Goal: Task Accomplishment & Management: Use online tool/utility

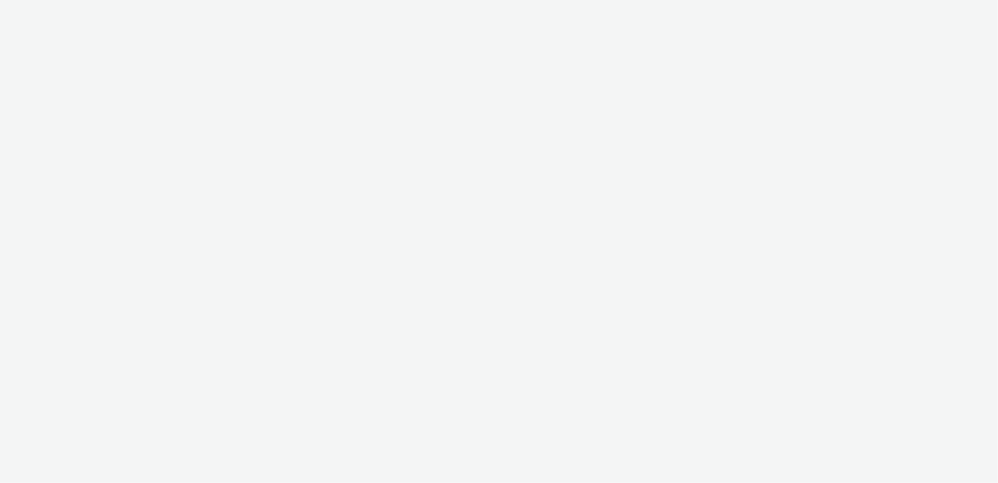
select select "ac009755-aa48-4799-8050-7a339a378eb8"
select select "79162ed7-0017-4339-93b0-3399b708648f"
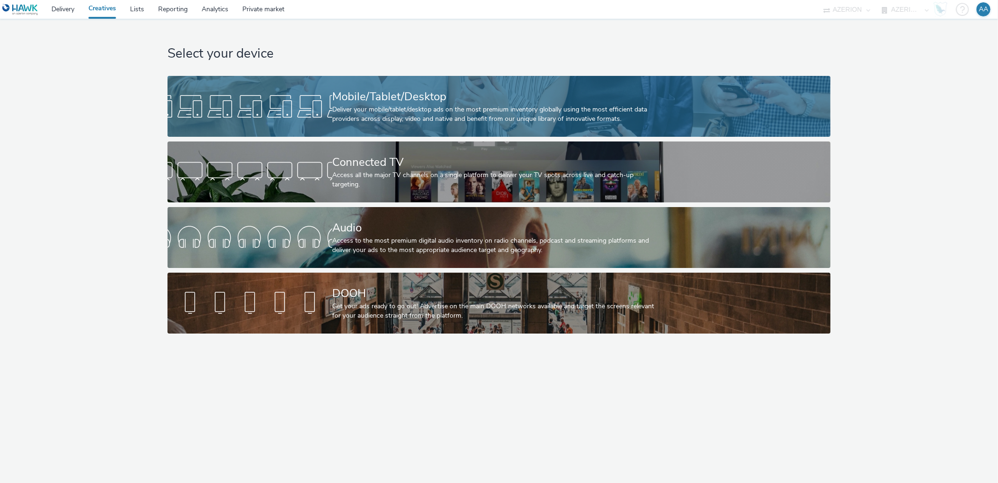
click at [375, 98] on div "Mobile/Tablet/Desktop" at bounding box center [497, 96] width 330 height 16
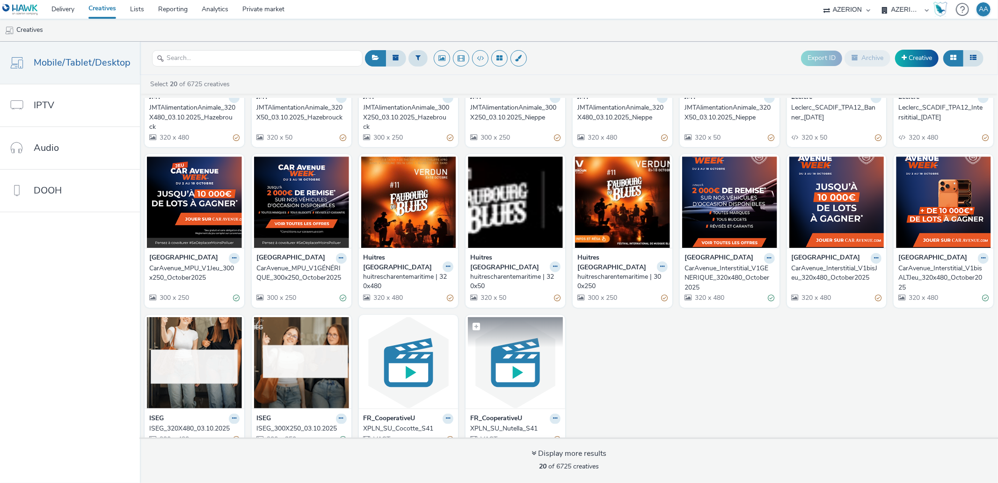
scroll to position [125, 0]
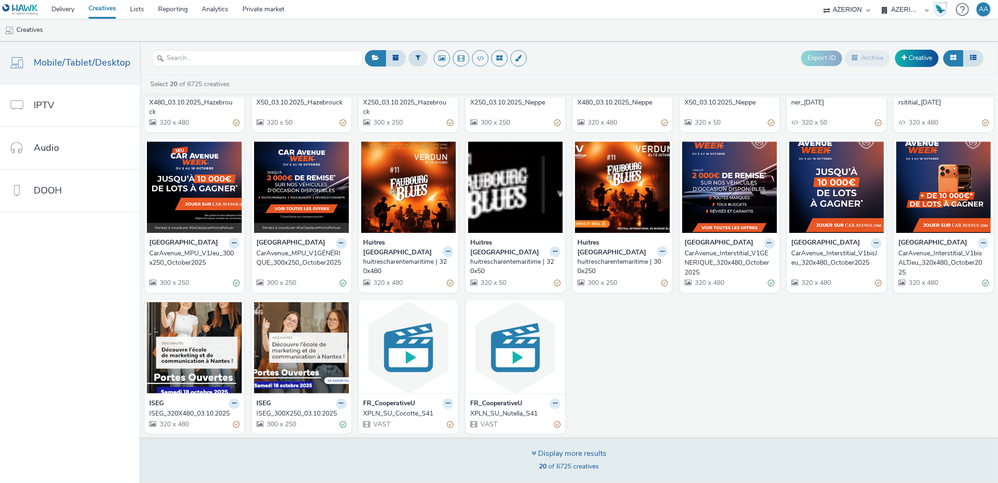
click at [566, 453] on div "Display more results" at bounding box center [569, 453] width 75 height 11
click at [572, 453] on div "Display more results" at bounding box center [569, 453] width 75 height 11
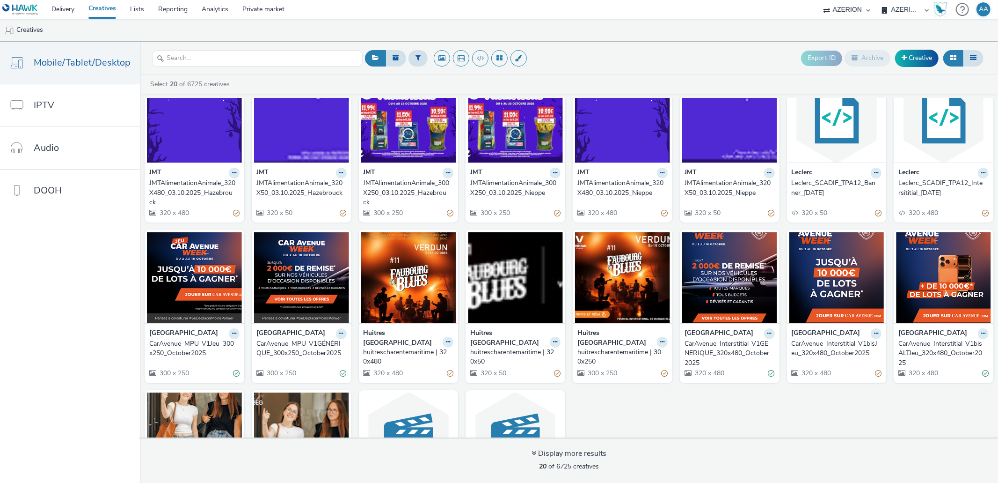
scroll to position [0, 0]
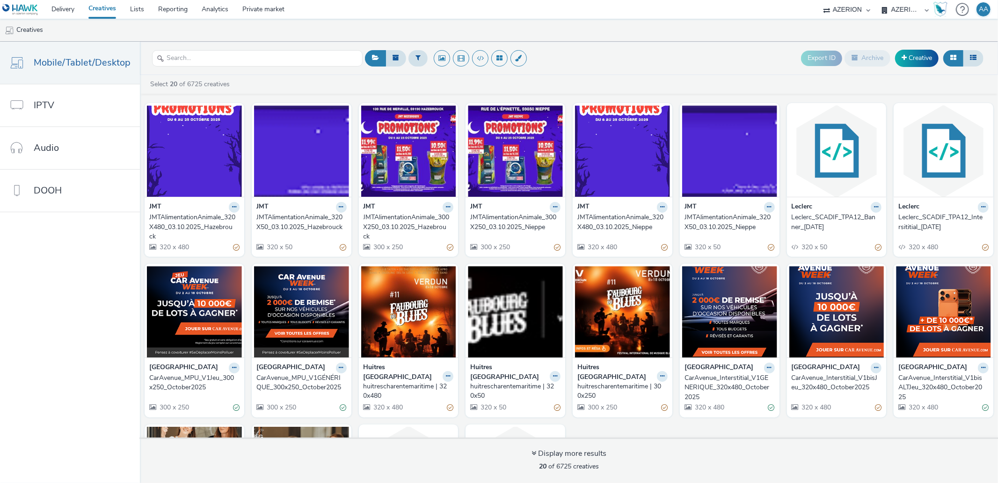
click at [682, 44] on header "Export ID Archive Creative" at bounding box center [569, 58] width 858 height 33
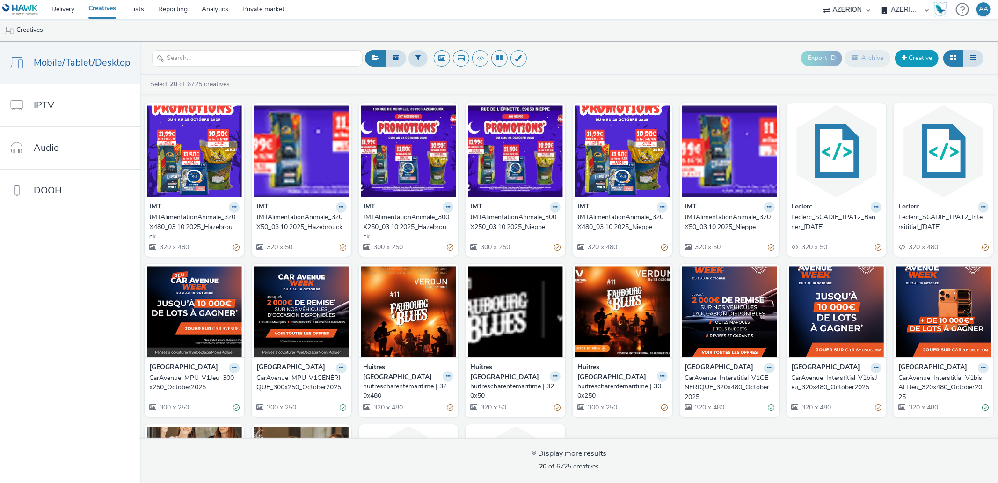
click at [906, 59] on link "Creative" at bounding box center [917, 58] width 44 height 17
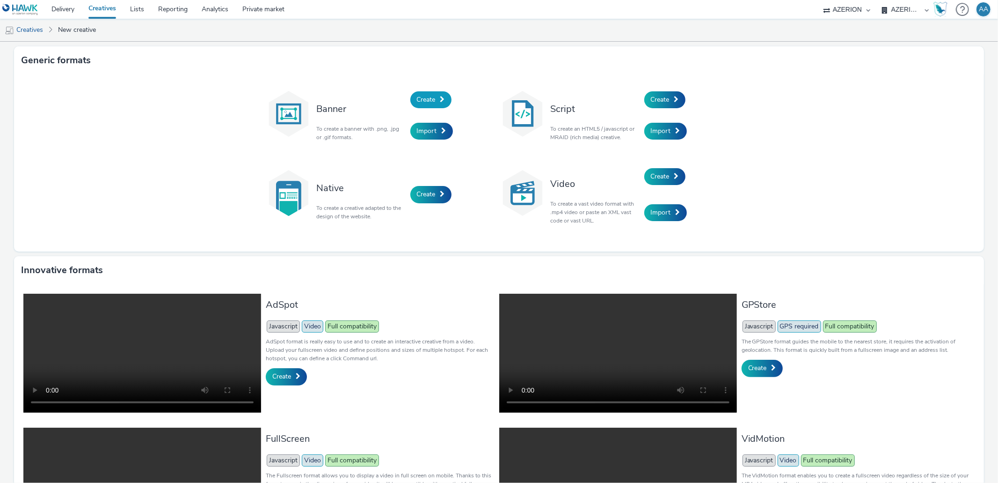
click at [428, 101] on span "Create" at bounding box center [426, 99] width 19 height 9
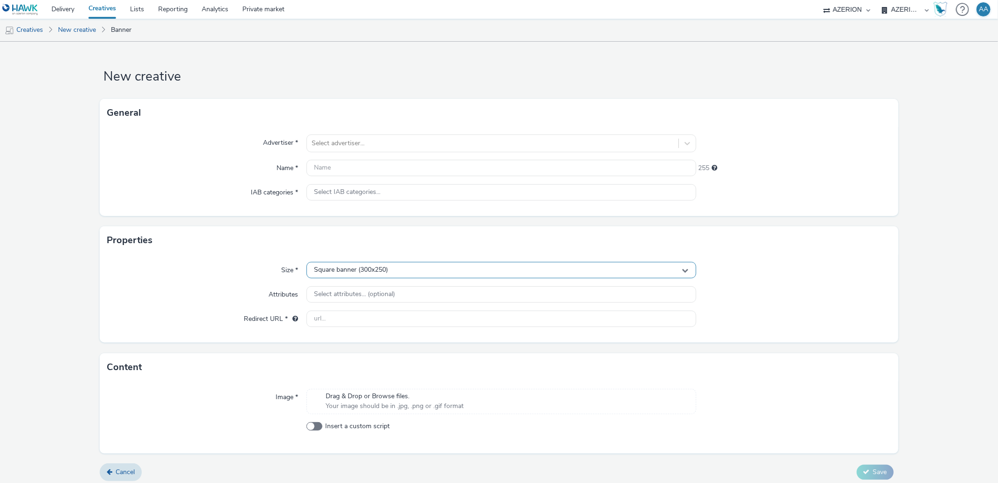
click at [369, 271] on span "Square banner (300x250)" at bounding box center [351, 270] width 74 height 8
click at [760, 307] on div "Size * Square banner (300x250) Square banner (300x250) Banner (320x50) Full scr…" at bounding box center [499, 298] width 799 height 88
click at [410, 272] on div "Square banner (300x250)" at bounding box center [501, 270] width 389 height 16
click at [385, 289] on input "text" at bounding box center [501, 289] width 389 height 16
type input "600x500"
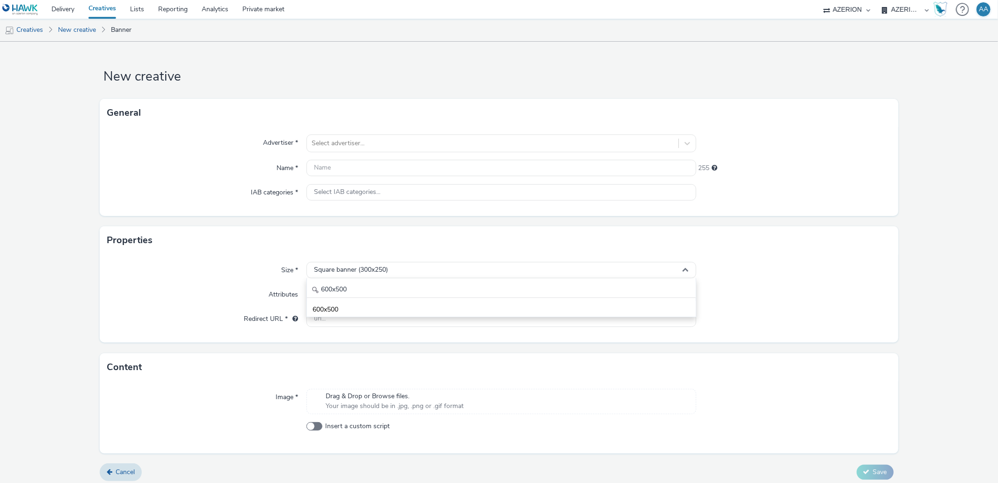
click at [222, 276] on div "Size *" at bounding box center [206, 270] width 199 height 17
click at [714, 184] on div at bounding box center [794, 192] width 195 height 17
click at [455, 270] on div "Square banner (300x250)" at bounding box center [501, 270] width 389 height 16
click at [437, 299] on div "600x500 600x500" at bounding box center [501, 297] width 389 height 39
click at [437, 299] on div "Size * Square banner (300x250) 600x500 600x500 Attributes Select attributes... …" at bounding box center [499, 298] width 799 height 88
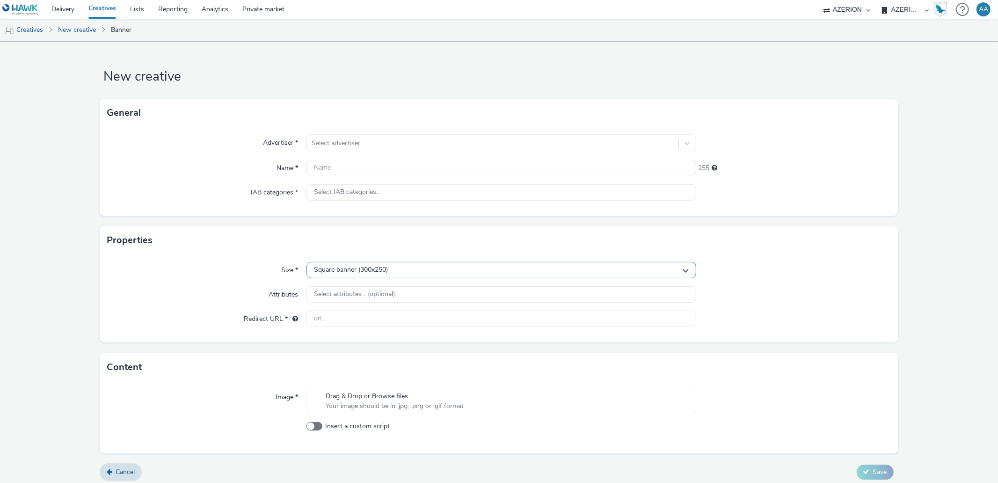
click at [428, 269] on div "Square banner (300x250)" at bounding box center [501, 270] width 389 height 16
click at [413, 294] on input "600x500" at bounding box center [501, 289] width 389 height 16
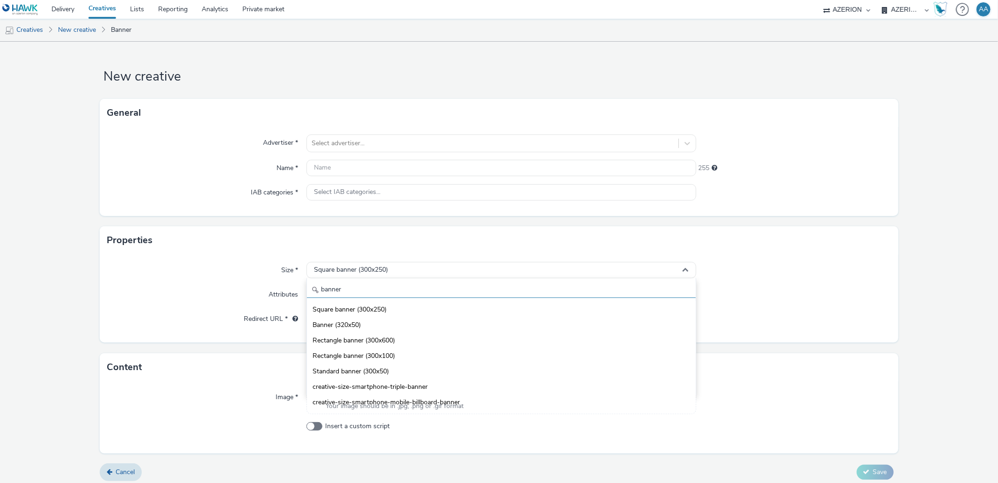
type input "banner"
drag, startPoint x: 857, startPoint y: 321, endPoint x: 832, endPoint y: 185, distance: 138.0
click at [857, 321] on div at bounding box center [794, 318] width 195 height 17
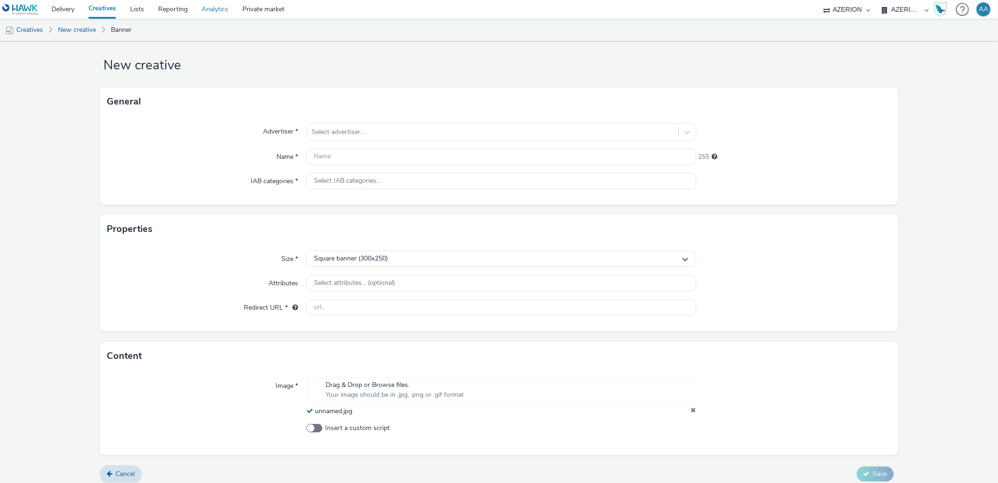
scroll to position [18, 0]
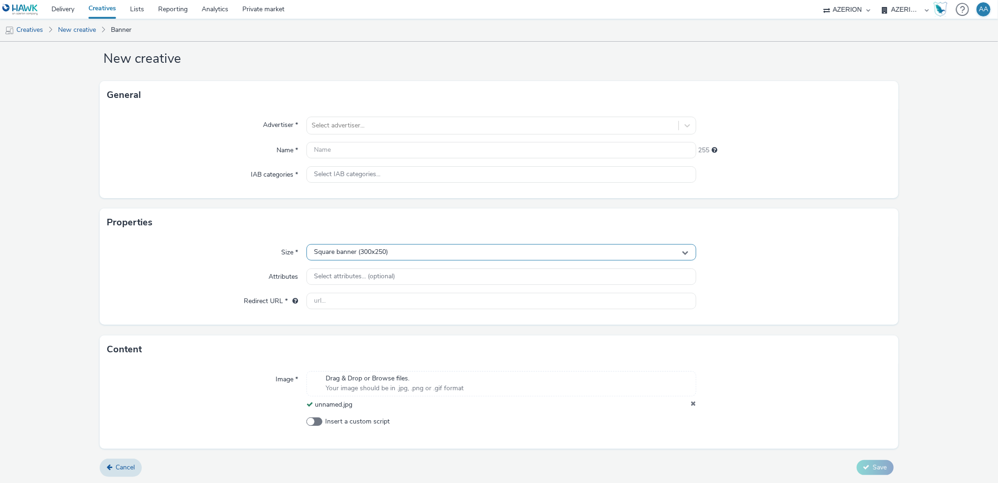
click at [389, 250] on div "Square banner (300x250)" at bounding box center [501, 252] width 389 height 16
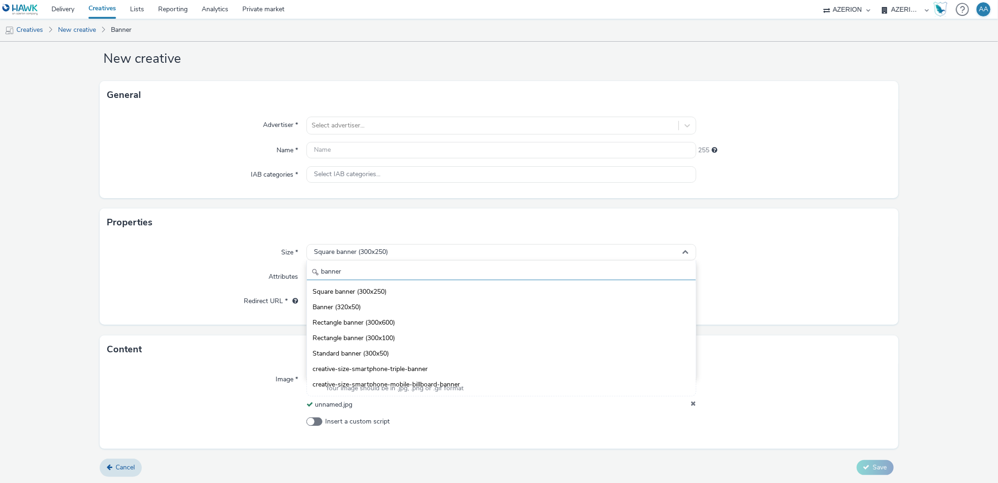
click at [412, 271] on input "banner" at bounding box center [501, 272] width 389 height 16
click at [378, 308] on li "Banner (320x50)" at bounding box center [501, 306] width 389 height 15
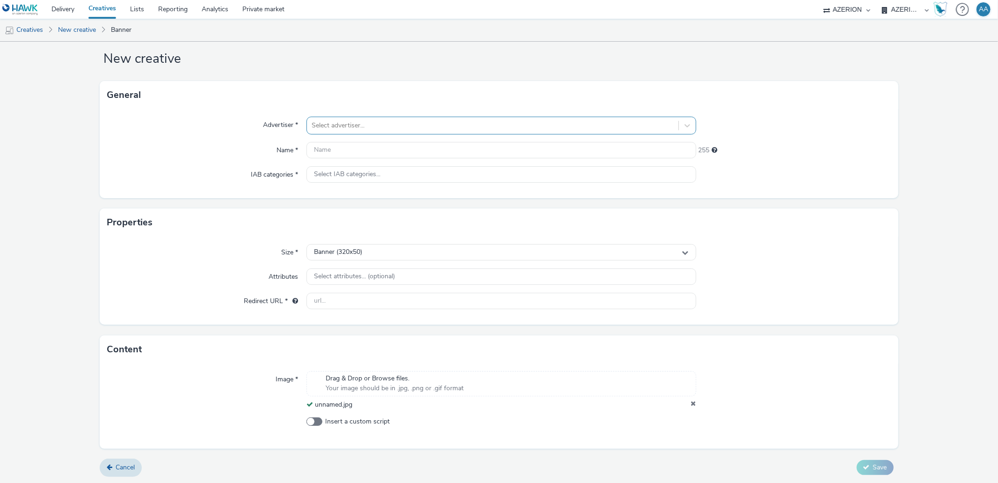
click at [370, 131] on div at bounding box center [493, 125] width 362 height 11
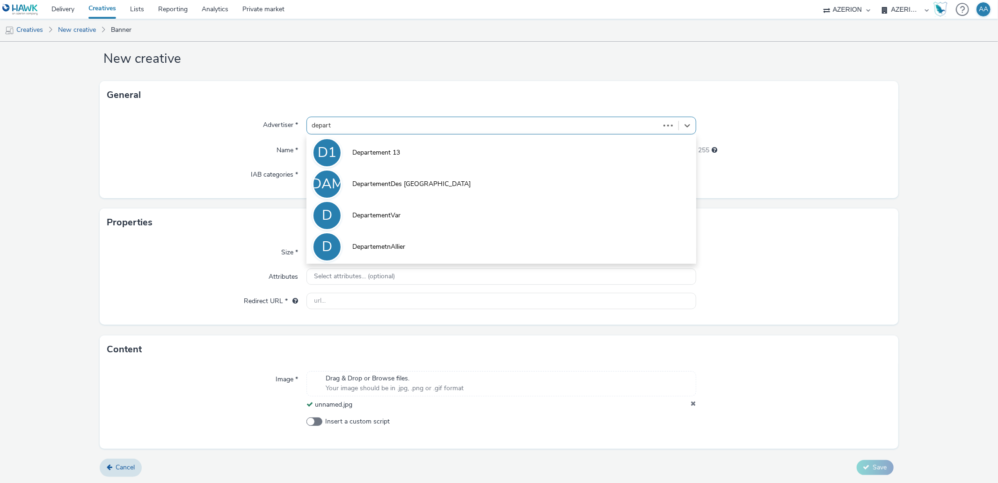
type input "departe"
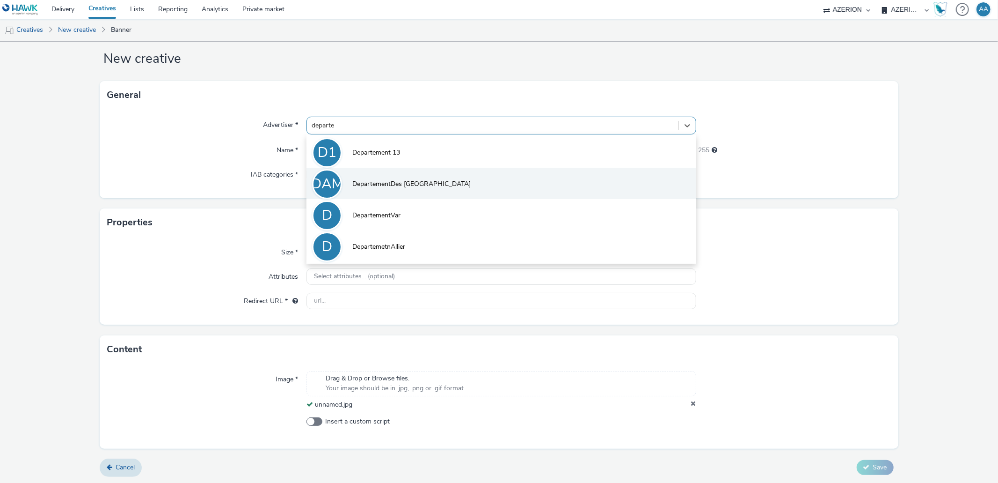
click at [376, 186] on span "DepartementDes [GEOGRAPHIC_DATA]" at bounding box center [411, 183] width 118 height 9
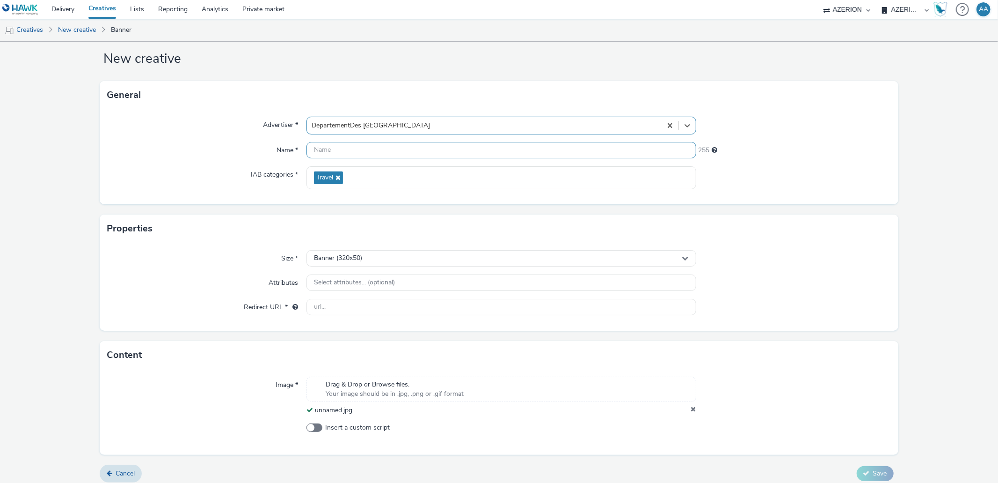
click at [381, 145] on input "text" at bounding box center [501, 150] width 389 height 16
paste input "DepartementDesAlpesMaritimes_JournéeDepartementaleRisquesMajeurs"
type input "DepartementDesAlpesMaritimes_JournéeDepartementaleRisquesMajeurs_Oct2025"
click at [392, 301] on input "text" at bounding box center [501, 307] width 389 height 16
paste input "[URL][DOMAIN_NAME][DOMAIN_NAME][EMAIL_ADDRESS][DOMAIN_NAME]"
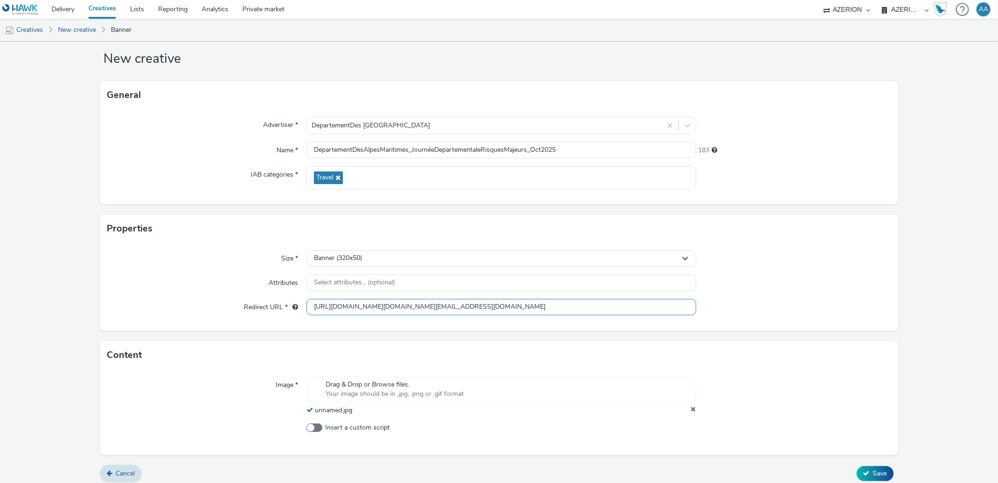
scroll to position [0, 1360]
type input "[URL][DOMAIN_NAME][DOMAIN_NAME][EMAIL_ADDRESS][DOMAIN_NAME]"
click at [784, 299] on div at bounding box center [794, 307] width 195 height 17
click at [881, 469] on button "Save" at bounding box center [875, 473] width 37 height 15
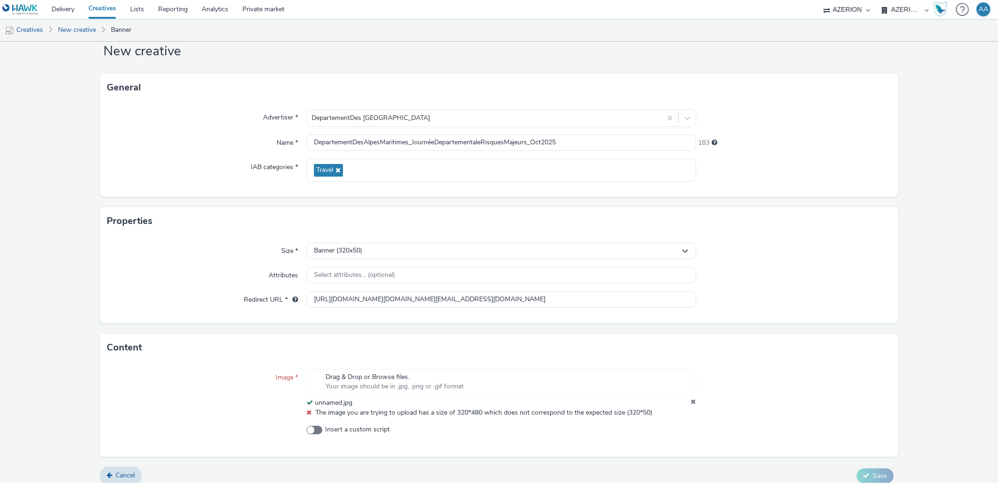
scroll to position [34, 0]
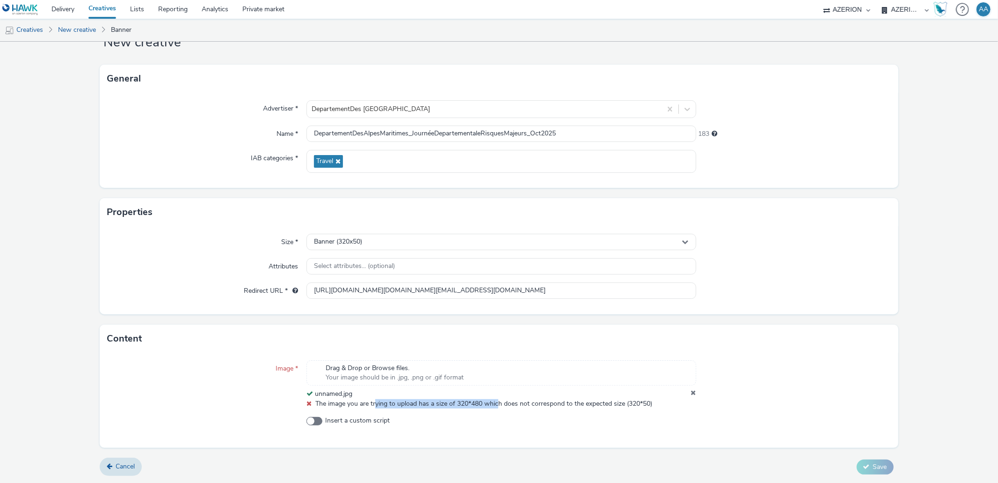
drag, startPoint x: 373, startPoint y: 403, endPoint x: 496, endPoint y: 406, distance: 123.6
click at [496, 406] on span "The image you are trying to upload has a size of 320*480 which does not corresp…" at bounding box center [483, 403] width 337 height 9
click at [497, 425] on div "Insert a custom script" at bounding box center [501, 424] width 389 height 17
click at [761, 214] on div "Properties" at bounding box center [499, 212] width 799 height 28
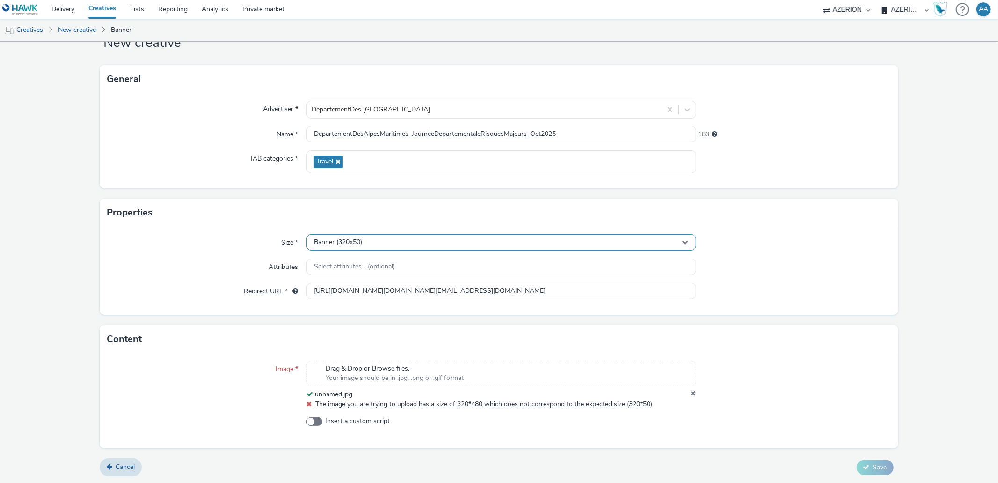
click at [417, 241] on div "Banner (320x50)" at bounding box center [501, 242] width 389 height 16
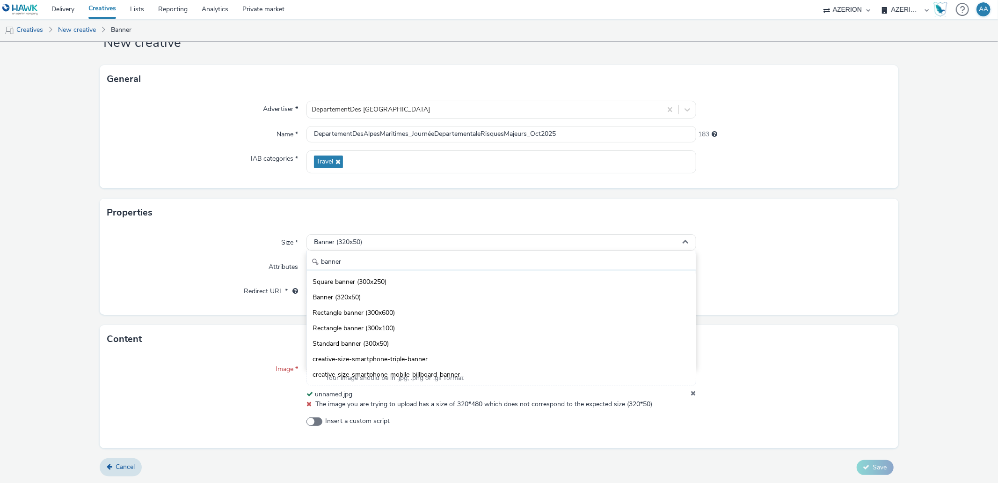
click at [380, 265] on input "banner" at bounding box center [501, 262] width 389 height 16
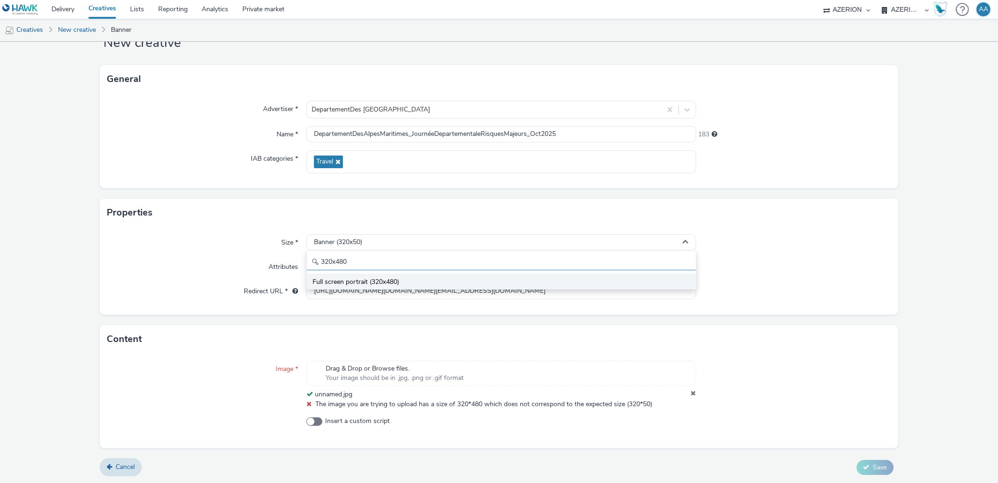
type input "320x480"
click at [365, 280] on span "Full screen portrait (320x480)" at bounding box center [356, 281] width 87 height 9
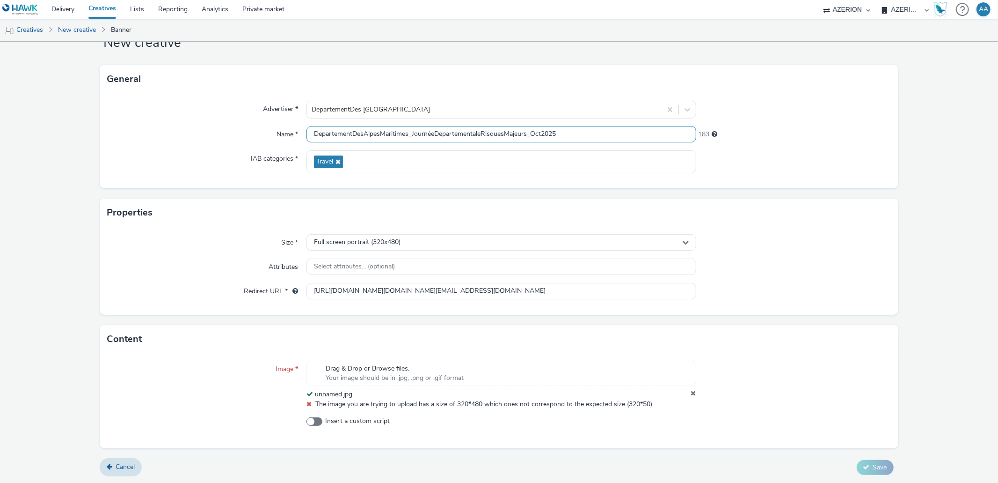
click at [608, 126] on input "DepartementDesAlpesMaritimes_JournéeDepartementaleRisquesMajeurs_Oct2025" at bounding box center [501, 134] width 389 height 16
click at [607, 133] on input "DepartementDesAlpesMaritimes_JournéeDepartementaleRisquesMajeurs_Oct2025" at bounding box center [501, 134] width 389 height 16
type input "DepartementDesAlpesMaritimes_JournéeDepartementaleRisquesMajeurs_Oct2025_INTER"
click at [842, 255] on div "Size * Full screen portrait (320x480) Attributes Select attributes... (optional…" at bounding box center [499, 271] width 799 height 88
click at [843, 436] on div "Image * Drag & Drop or Browse files. Your image should be in .jpg, .png or .gif…" at bounding box center [499, 400] width 799 height 95
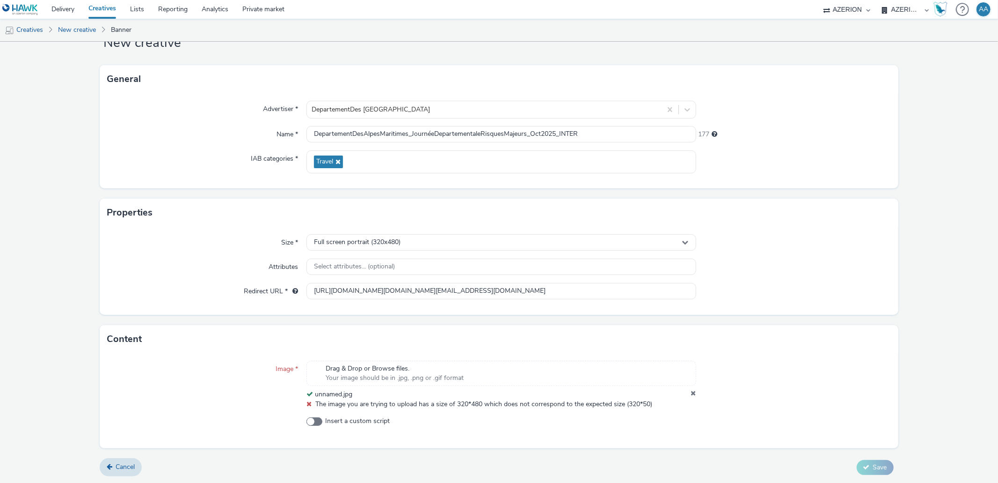
click at [691, 394] on icon at bounding box center [693, 393] width 5 height 9
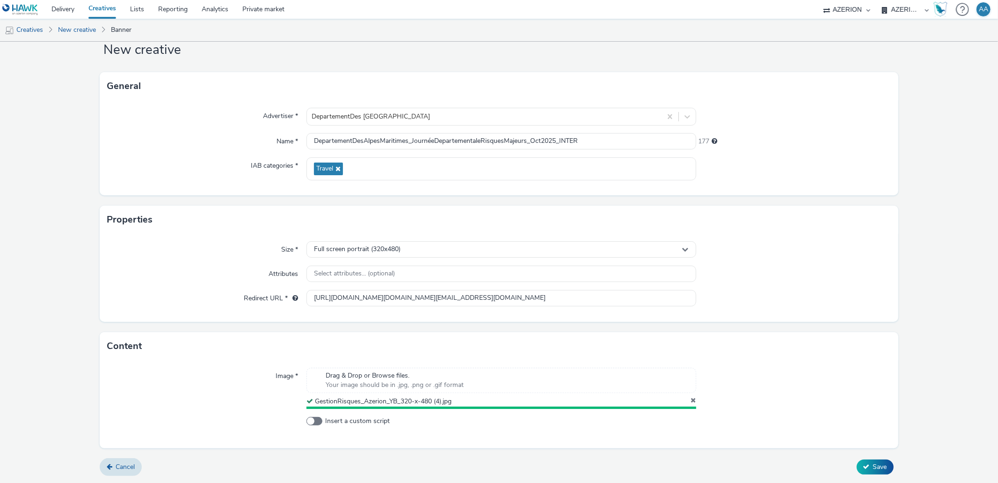
scroll to position [24, 0]
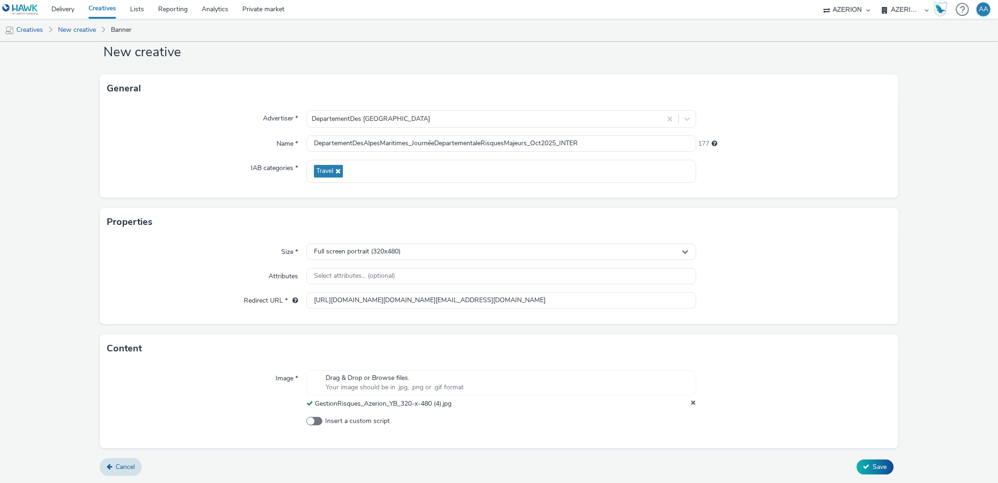
click at [817, 382] on div at bounding box center [794, 389] width 195 height 38
click at [864, 464] on icon at bounding box center [867, 466] width 7 height 7
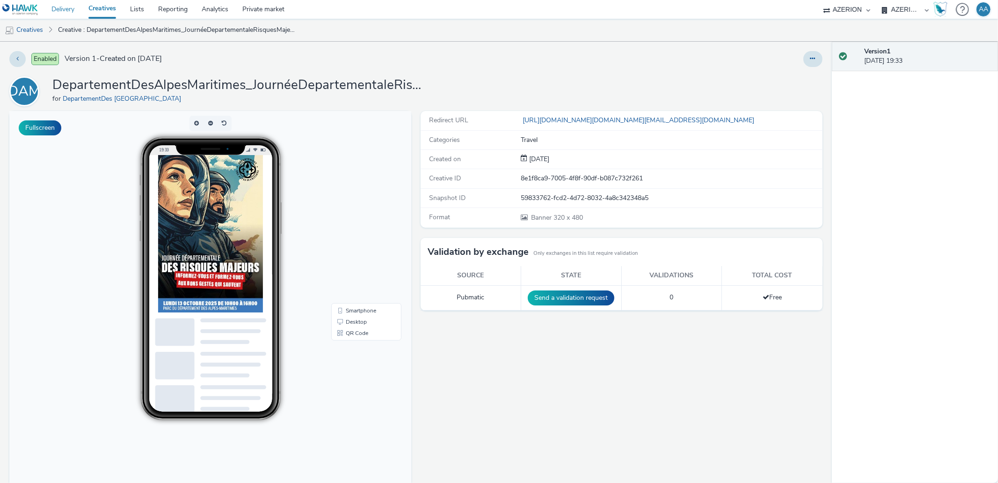
click at [62, 9] on link "Delivery" at bounding box center [62, 9] width 37 height 19
